Goal: Navigation & Orientation: Find specific page/section

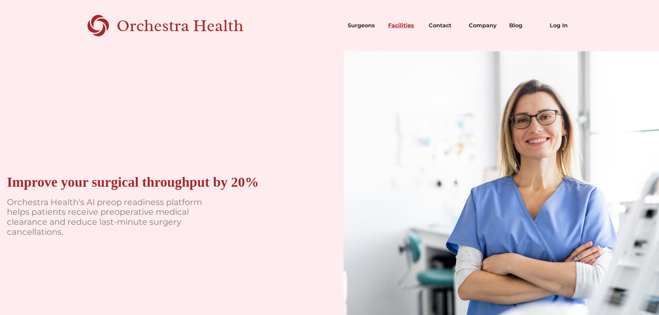
click at [411, 29] on link "Facilities" at bounding box center [403, 26] width 40 height 24
click at [545, 22] on link "Log In" at bounding box center [564, 26] width 40 height 24
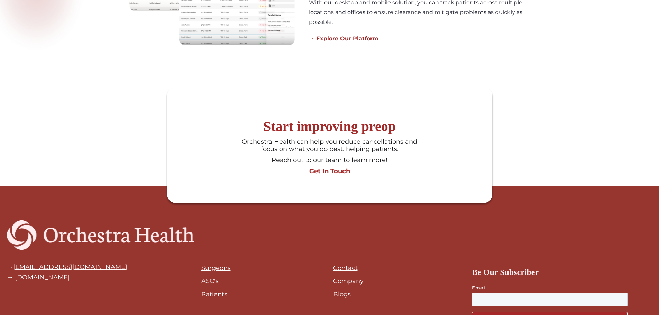
scroll to position [677, 0]
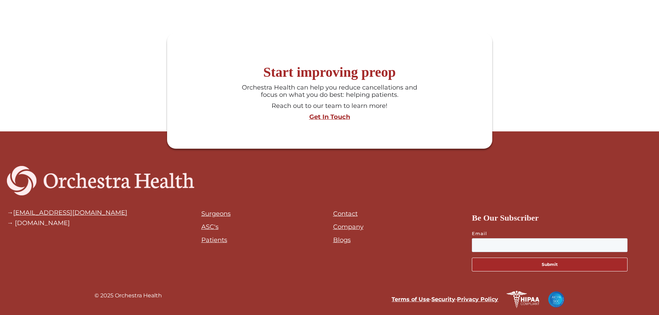
click at [226, 238] on link "Patients" at bounding box center [214, 240] width 26 height 8
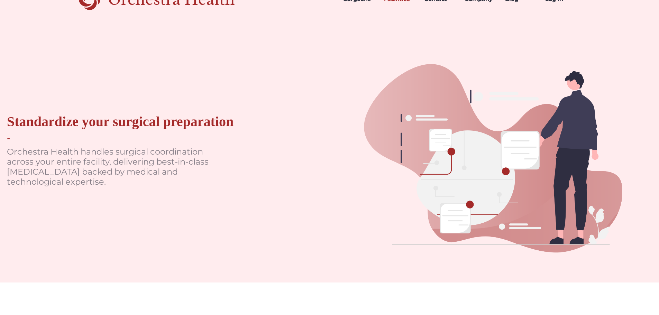
scroll to position [0, 0]
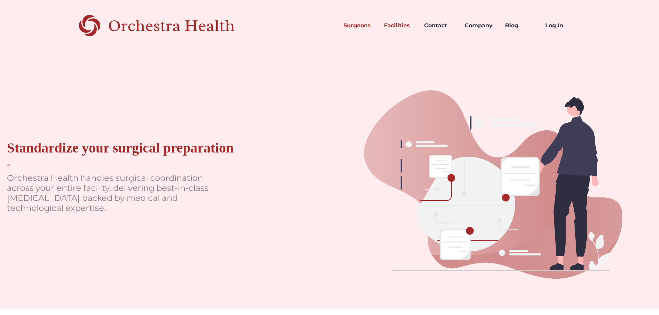
click at [369, 20] on link "Surgeons" at bounding box center [358, 26] width 40 height 24
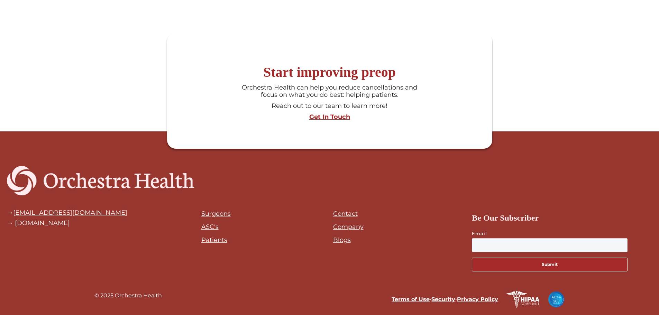
scroll to position [727, 0]
click at [214, 241] on link "Patients" at bounding box center [214, 240] width 26 height 8
